Goal: Navigation & Orientation: Find specific page/section

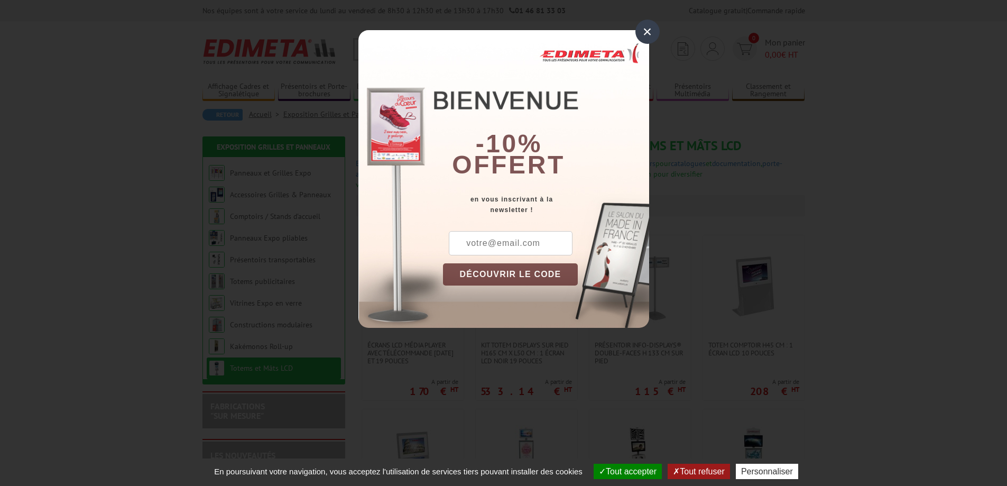
click at [648, 34] on div "×" at bounding box center [647, 32] width 24 height 24
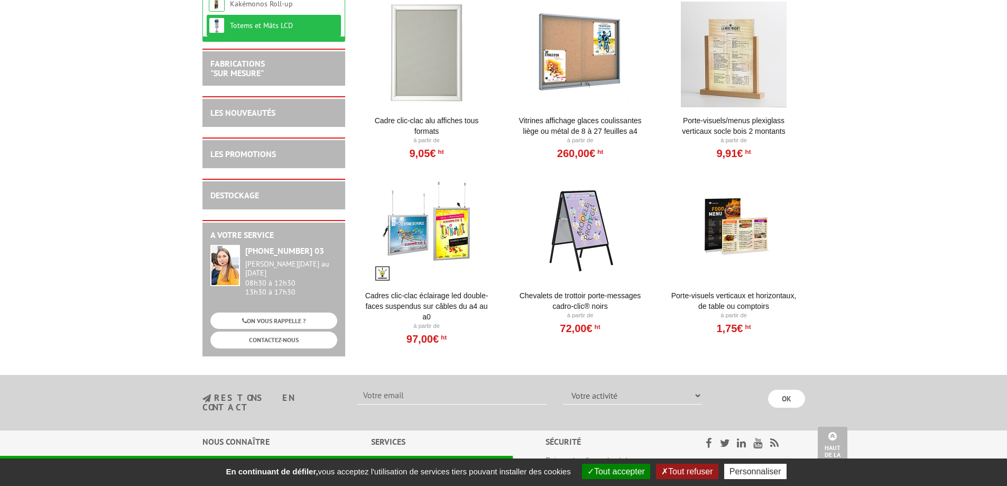
scroll to position [581, 0]
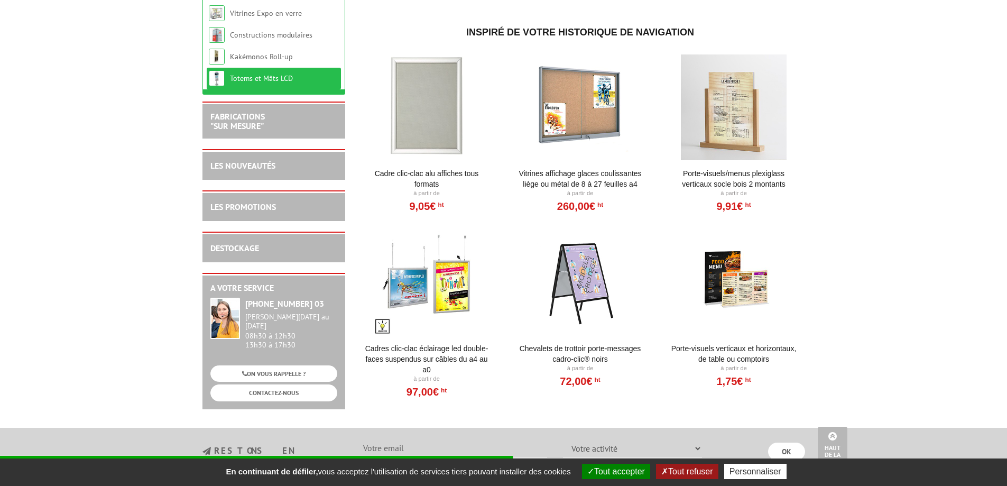
click at [422, 297] on div at bounding box center [427, 282] width 131 height 106
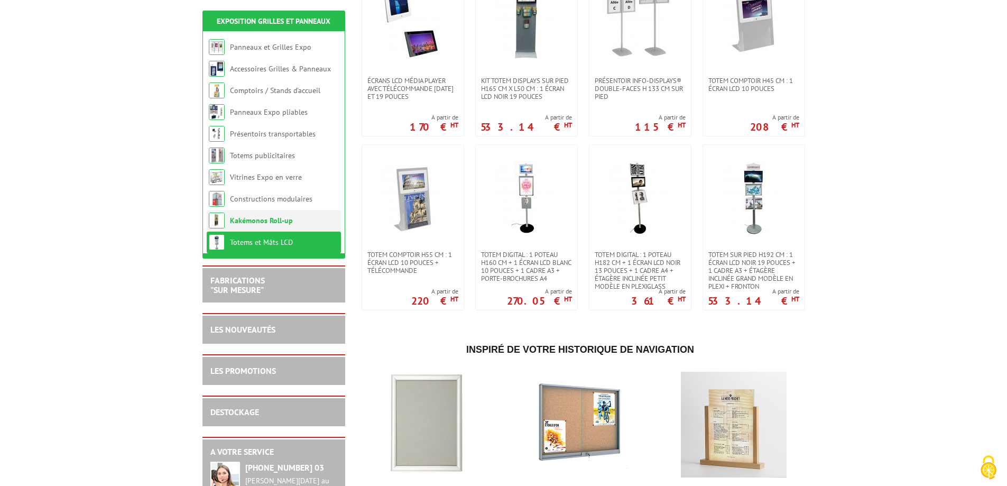
scroll to position [317, 0]
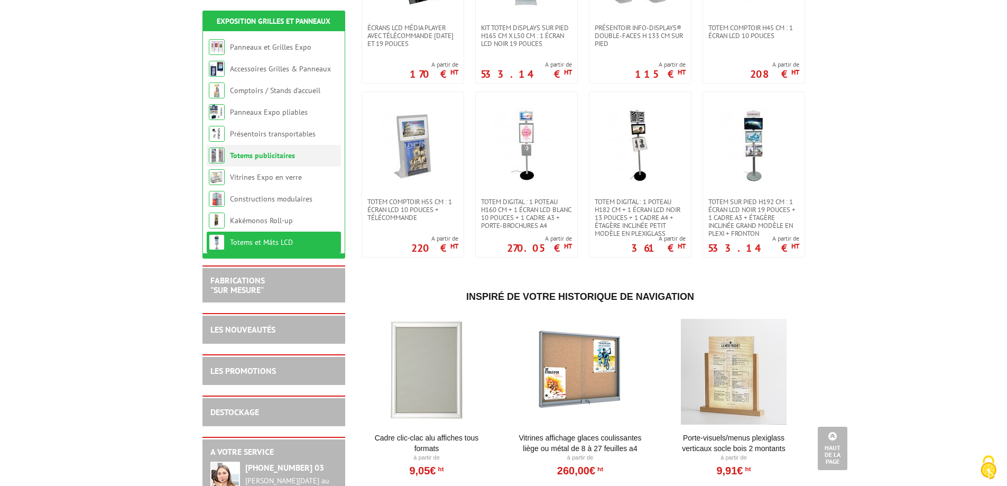
click at [260, 154] on link "Totems publicitaires" at bounding box center [262, 156] width 65 height 10
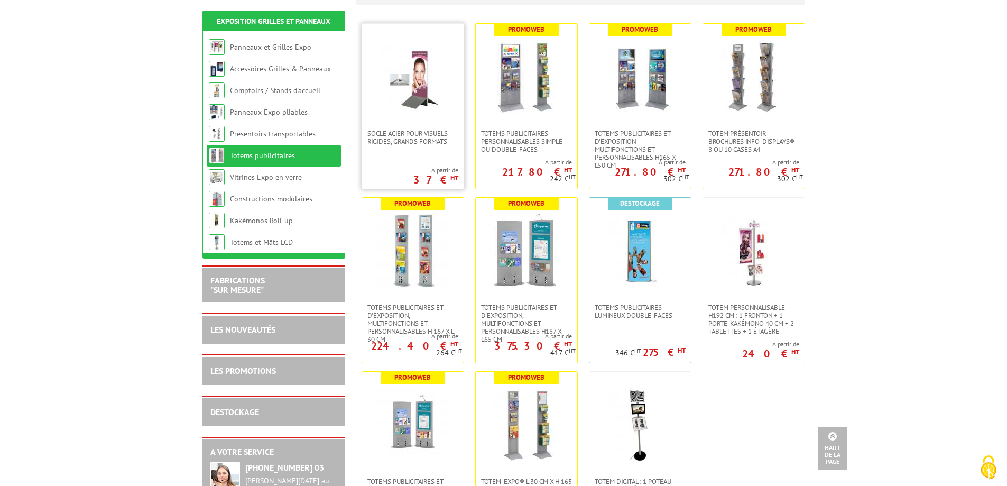
scroll to position [264, 0]
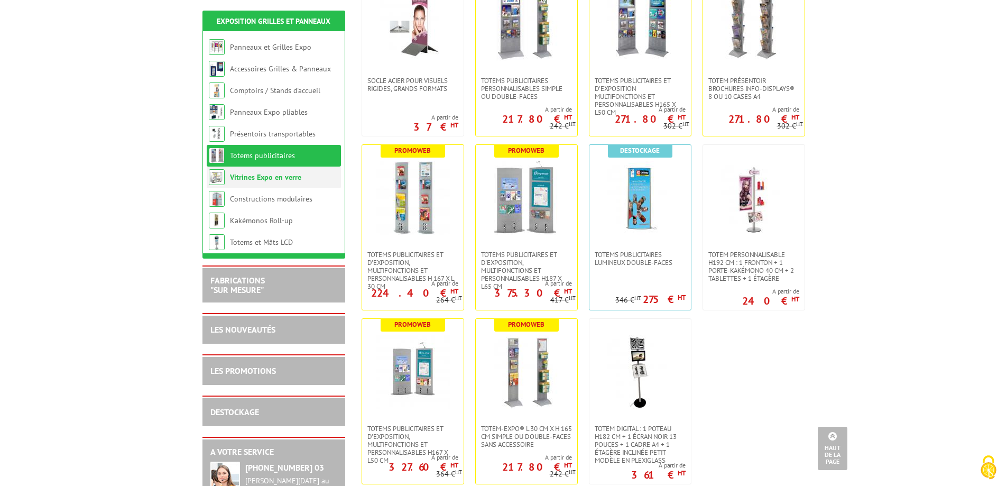
click at [285, 174] on link "Vitrines Expo en verre" at bounding box center [265, 177] width 71 height 10
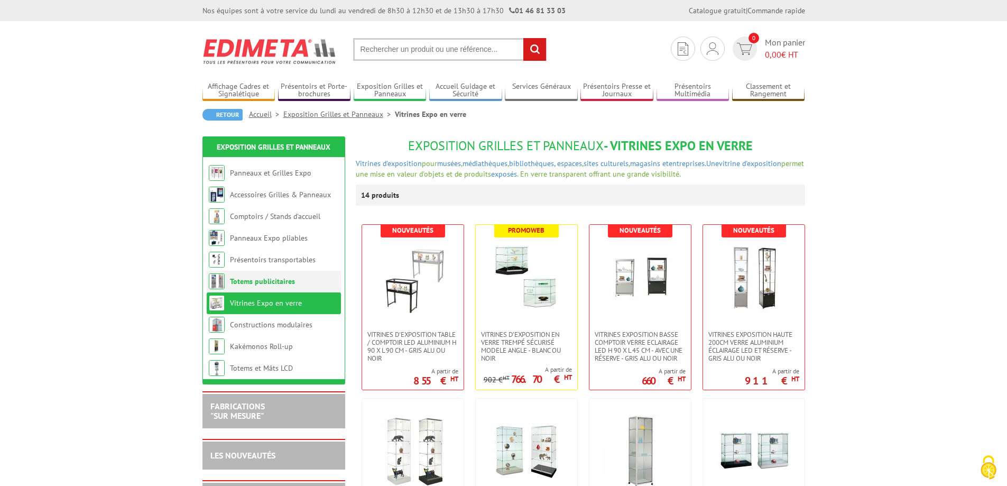
scroll to position [53, 0]
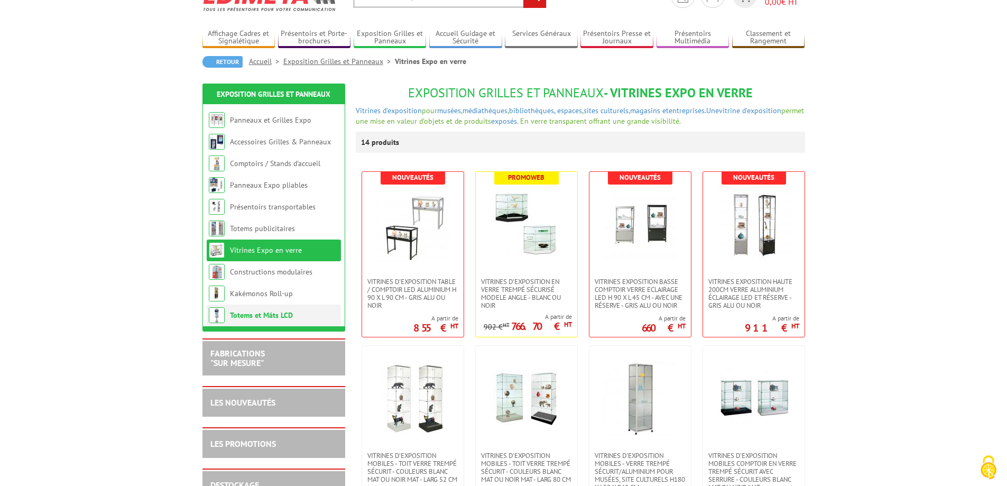
click at [256, 315] on link "Totems et Mâts LCD" at bounding box center [261, 315] width 63 height 10
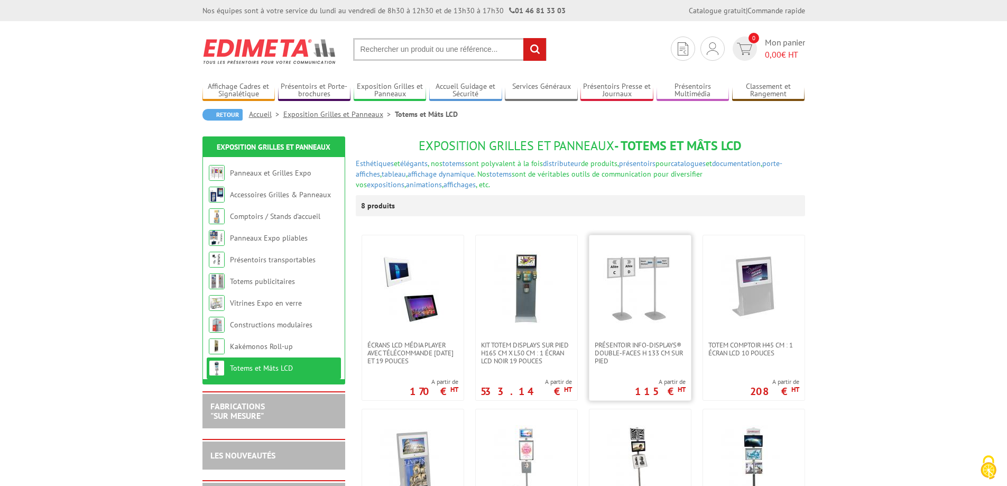
click at [629, 306] on img at bounding box center [640, 288] width 74 height 74
